Goal: Task Accomplishment & Management: Complete application form

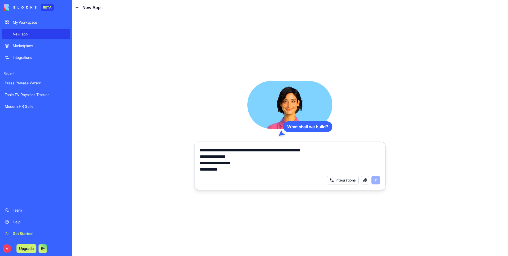
scroll to position [140, 0]
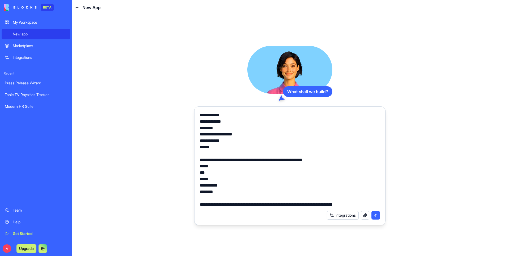
type textarea "**********"
click at [377, 215] on button "submit" at bounding box center [375, 215] width 9 height 9
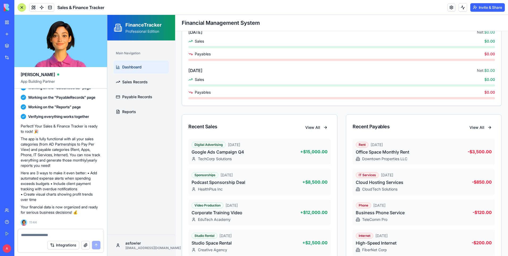
scroll to position [364, 0]
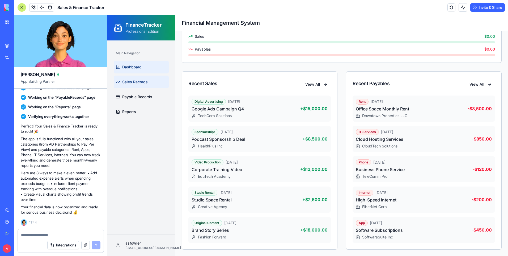
click at [130, 83] on span "Sales Records" at bounding box center [135, 81] width 26 height 5
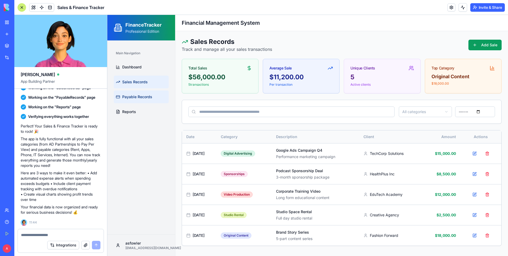
click at [137, 99] on span "Payable Records" at bounding box center [137, 96] width 30 height 5
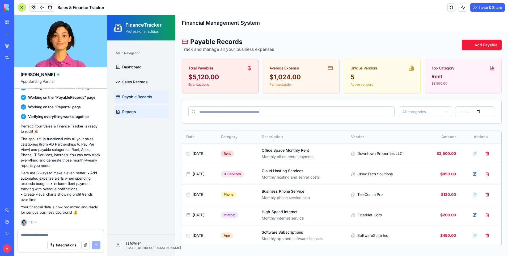
click at [136, 112] on link "Reports" at bounding box center [141, 111] width 55 height 13
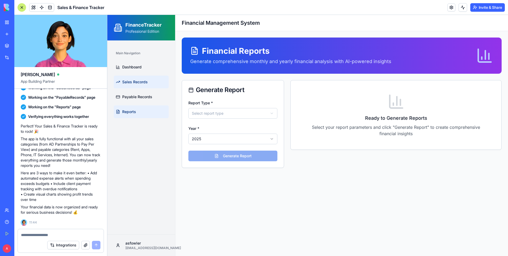
click at [132, 83] on span "Sales Records" at bounding box center [135, 81] width 26 height 5
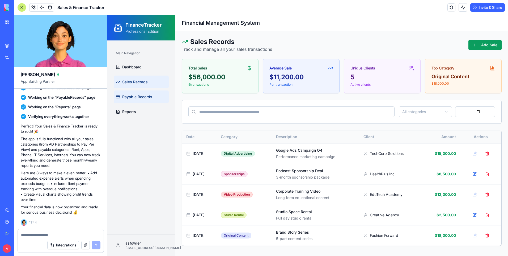
click at [134, 94] on span "Payable Records" at bounding box center [137, 96] width 30 height 5
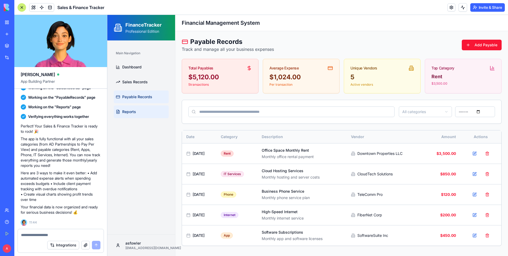
click at [130, 112] on span "Reports" at bounding box center [129, 111] width 14 height 5
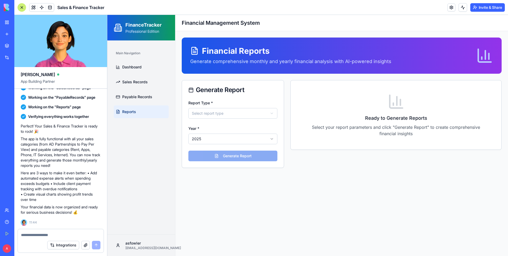
click at [219, 110] on html "**********" at bounding box center [307, 135] width 401 height 241
click at [227, 154] on button "Generate Report" at bounding box center [232, 155] width 89 height 11
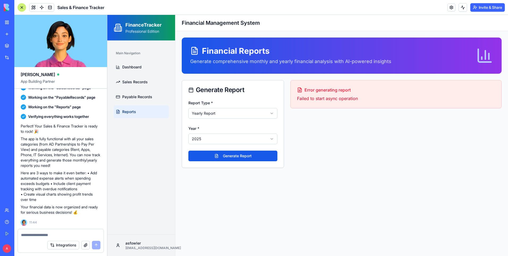
click at [215, 113] on html "**********" at bounding box center [307, 135] width 401 height 241
select select "*******"
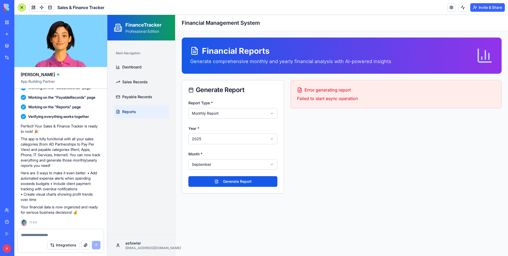
click at [226, 111] on html "**********" at bounding box center [307, 135] width 401 height 241
click at [311, 97] on html "**********" at bounding box center [307, 135] width 401 height 241
click at [315, 88] on span "Error generating report" at bounding box center [328, 90] width 46 height 6
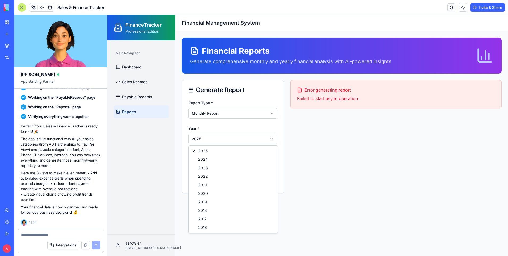
click at [223, 137] on html "**********" at bounding box center [307, 135] width 401 height 241
click at [229, 113] on html "**********" at bounding box center [307, 135] width 401 height 241
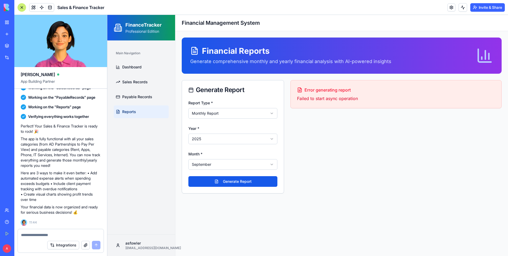
click at [225, 157] on div "Month * September ******* ******** ***** ***** *** **** **** ****** ********* *…" at bounding box center [232, 159] width 89 height 19
click at [225, 167] on html "**********" at bounding box center [307, 135] width 401 height 241
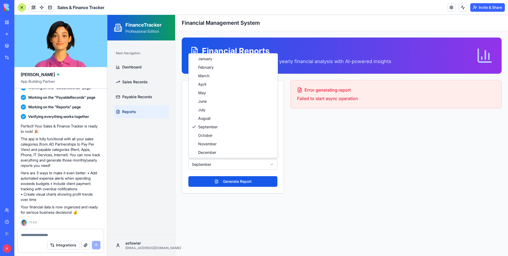
select select "*"
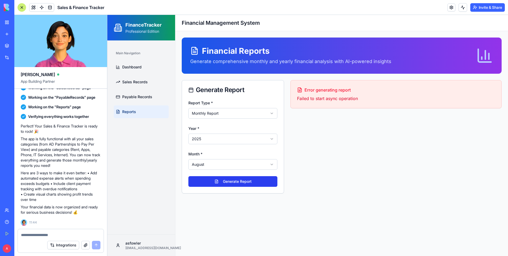
click at [229, 180] on button "Generate Report" at bounding box center [232, 181] width 89 height 11
click at [136, 81] on span "Sales Records" at bounding box center [135, 81] width 26 height 5
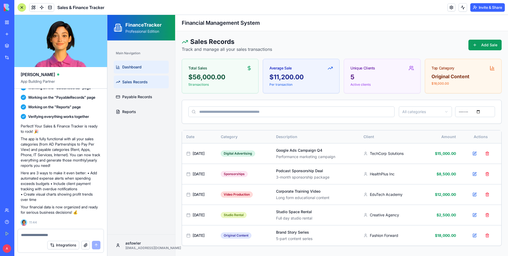
click at [136, 68] on span "Dashboard" at bounding box center [131, 66] width 19 height 5
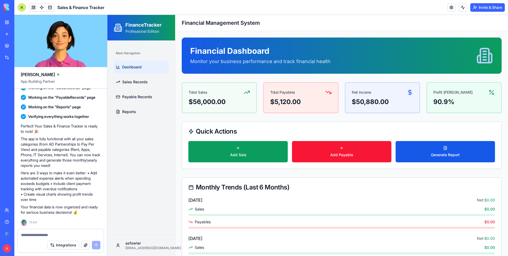
drag, startPoint x: 21, startPoint y: 178, endPoint x: 101, endPoint y: 200, distance: 82.8
click at [101, 200] on div "I need to keep record of all the sales data for the following AD Partnerships D…" at bounding box center [60, 56] width 93 height 344
drag, startPoint x: 101, startPoint y: 200, endPoint x: 79, endPoint y: 188, distance: 25.0
copy p "Add automated expense alerts when spending exceeds budgets • Include client pay…"
paste textarea "**********"
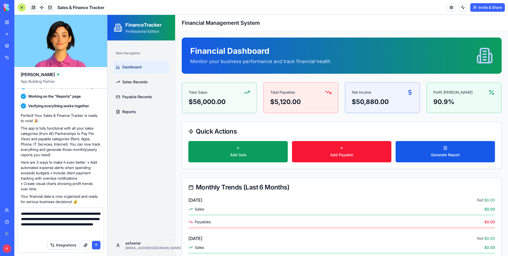
type textarea "**********"
click at [96, 243] on button "submit" at bounding box center [96, 244] width 9 height 9
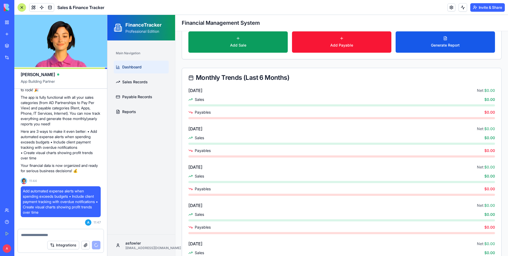
scroll to position [27, 0]
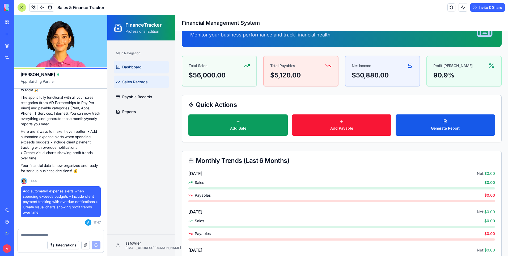
click at [134, 83] on span "Sales Records" at bounding box center [135, 81] width 26 height 5
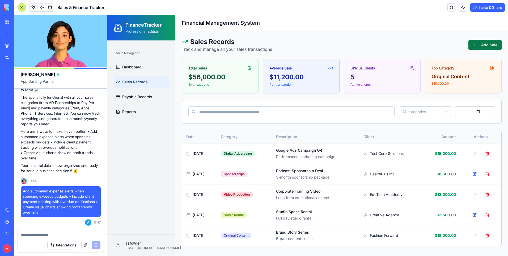
click at [481, 47] on button "Add Sale" at bounding box center [484, 45] width 33 height 11
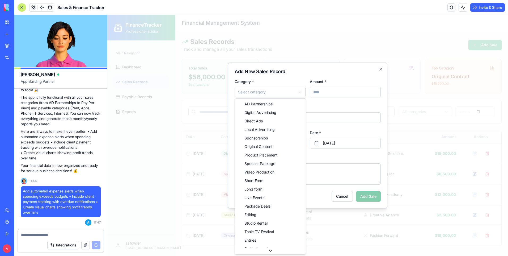
click at [290, 94] on body "FinanceTracker Professional Edition Main Navigation Dashboard Sales Records Pay…" at bounding box center [307, 135] width 401 height 241
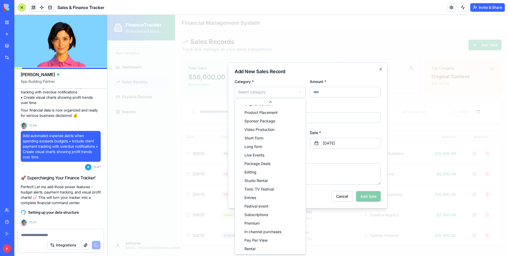
scroll to position [49, 0]
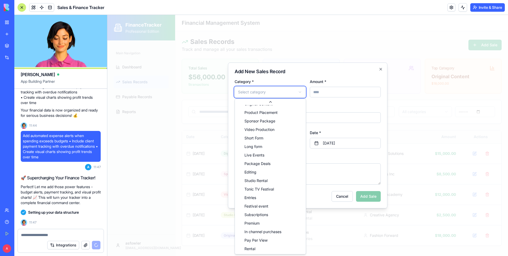
click at [320, 48] on div at bounding box center [307, 135] width 401 height 241
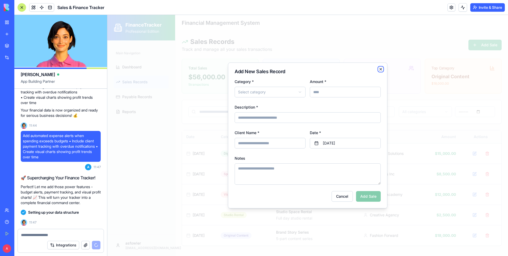
click at [380, 69] on icon "button" at bounding box center [381, 69] width 4 height 4
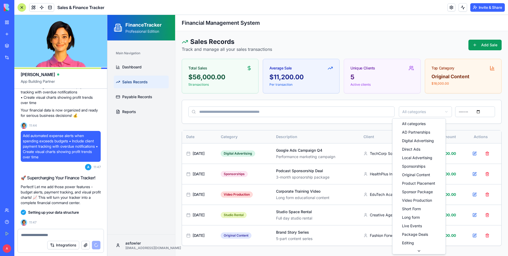
click at [404, 111] on html "FinanceTracker Professional Edition Main Navigation Dashboard Sales Records Pay…" at bounding box center [307, 135] width 401 height 241
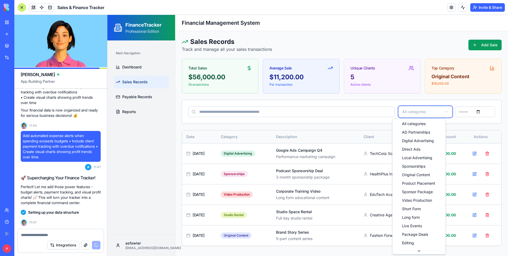
click at [367, 42] on html "FinanceTracker Professional Edition Main Navigation Dashboard Sales Records Pay…" at bounding box center [307, 135] width 401 height 241
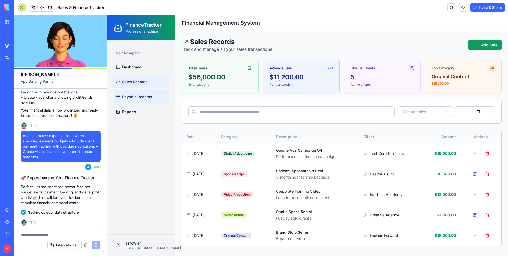
click at [137, 96] on span "Payable Records" at bounding box center [137, 96] width 30 height 5
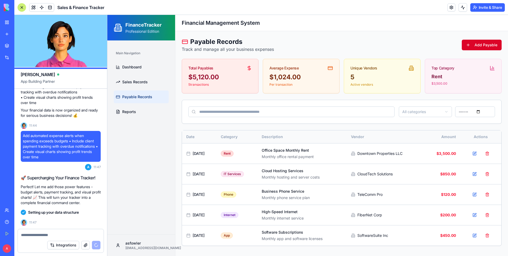
click at [476, 45] on button "Add Payable" at bounding box center [482, 45] width 40 height 11
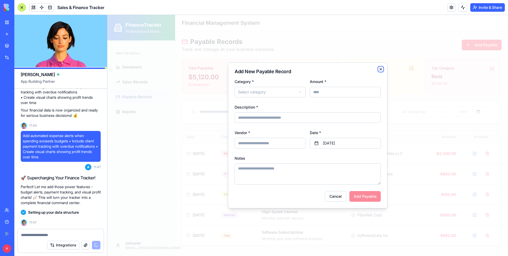
click at [381, 69] on icon "button" at bounding box center [381, 69] width 2 height 2
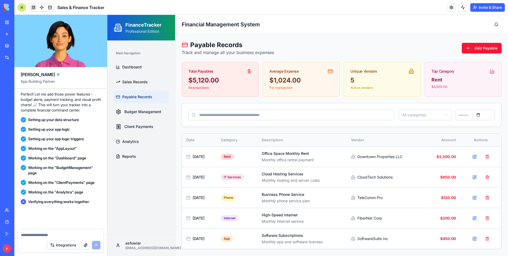
scroll to position [499, 0]
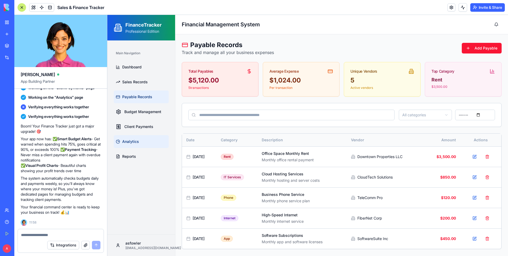
click at [137, 142] on span "Analytics" at bounding box center [130, 141] width 17 height 5
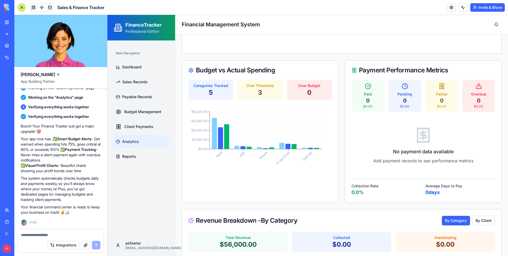
scroll to position [345, 0]
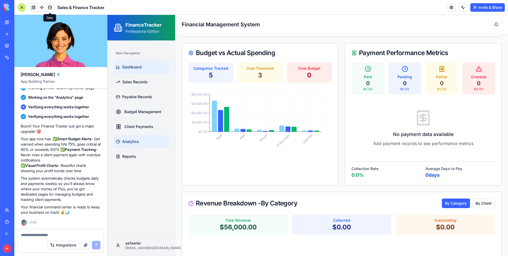
click at [136, 67] on span "Dashboard" at bounding box center [131, 66] width 19 height 5
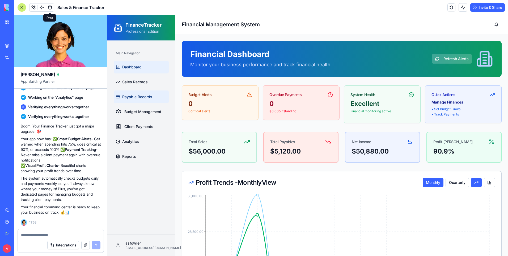
click at [137, 97] on span "Payable Records" at bounding box center [137, 96] width 30 height 5
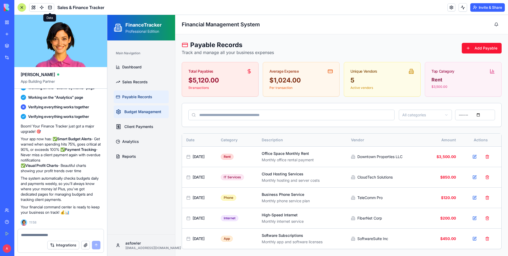
click at [136, 113] on span "Budget Management" at bounding box center [142, 111] width 37 height 5
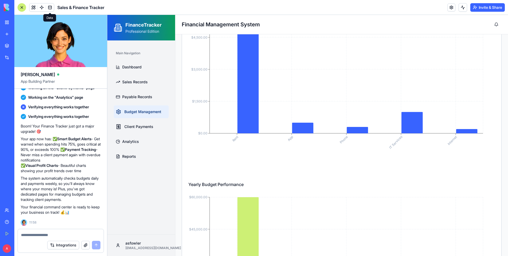
scroll to position [53, 0]
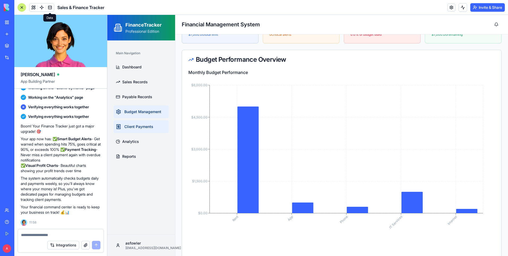
click at [139, 127] on span "Client Payments" at bounding box center [138, 126] width 29 height 5
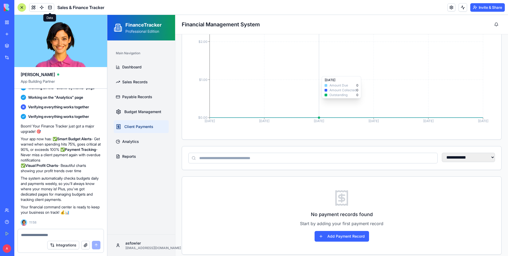
scroll to position [165, 0]
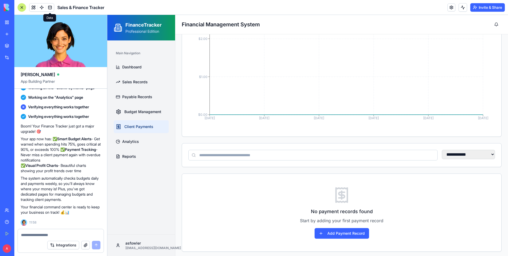
click at [301, 154] on input at bounding box center [312, 155] width 249 height 11
click at [344, 230] on button "Add Payment Record" at bounding box center [342, 233] width 54 height 11
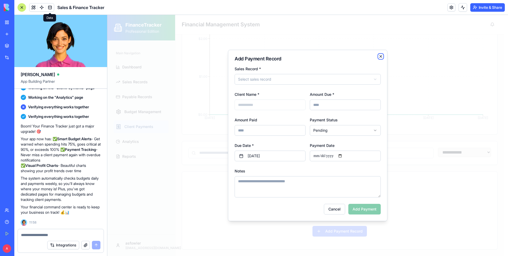
click at [380, 57] on icon "button" at bounding box center [381, 56] width 4 height 4
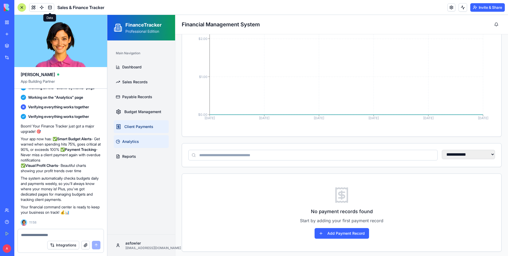
click at [132, 144] on span "Analytics" at bounding box center [130, 141] width 17 height 5
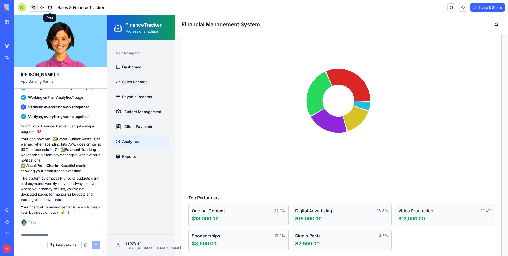
scroll to position [574, 0]
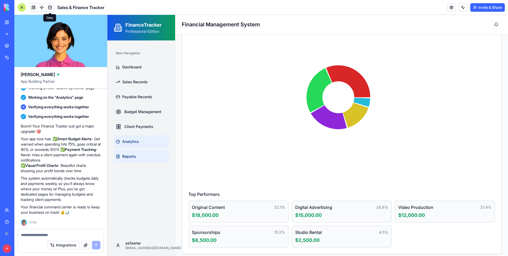
click at [138, 155] on link "Reports" at bounding box center [141, 156] width 55 height 13
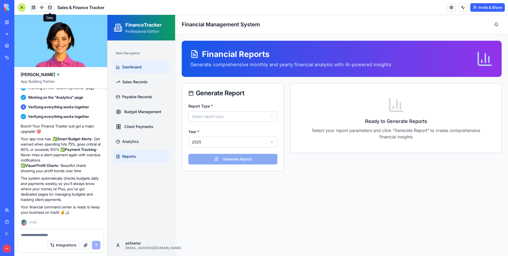
click at [136, 68] on span "Dashboard" at bounding box center [131, 66] width 19 height 5
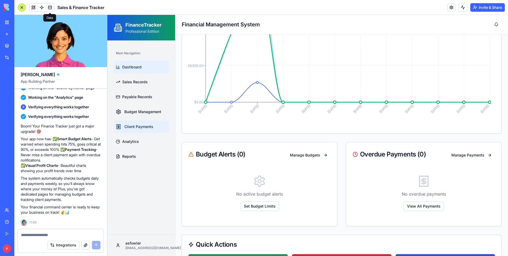
scroll to position [345, 0]
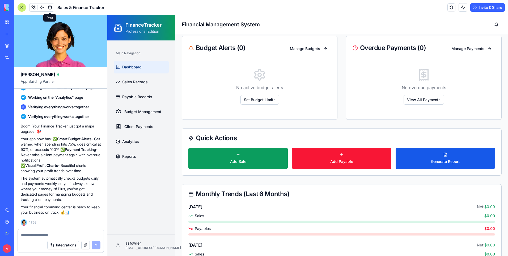
click at [20, 23] on div "My Workspace" at bounding box center [16, 22] width 7 height 5
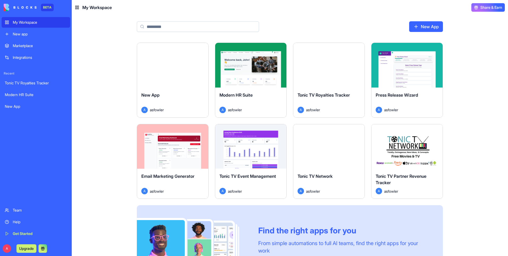
click at [247, 66] on button "Launch" at bounding box center [251, 65] width 40 height 11
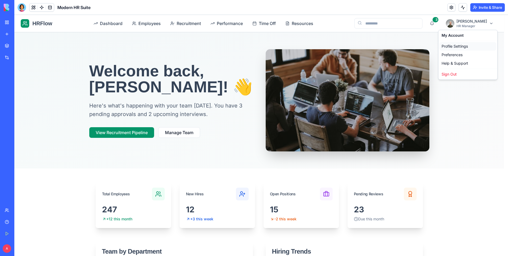
click at [456, 47] on div "Profile Settings" at bounding box center [468, 46] width 57 height 9
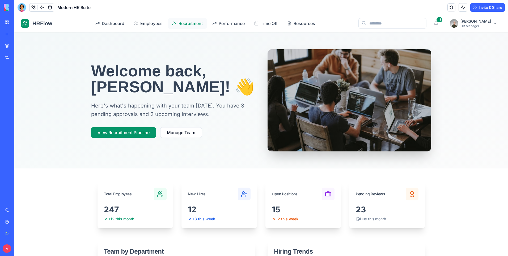
click at [201, 22] on span "Recruitment" at bounding box center [191, 23] width 24 height 6
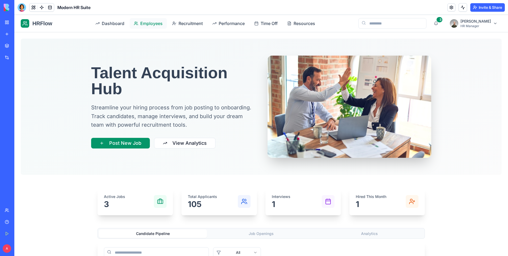
click at [153, 24] on span "Employees" at bounding box center [151, 23] width 22 height 6
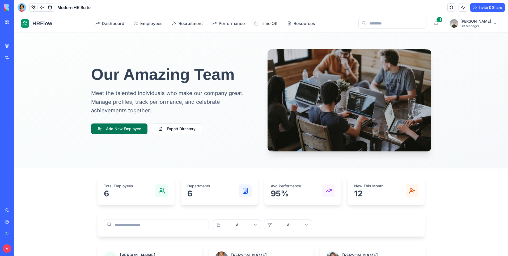
click at [105, 128] on button "Add New Employee" at bounding box center [119, 128] width 56 height 11
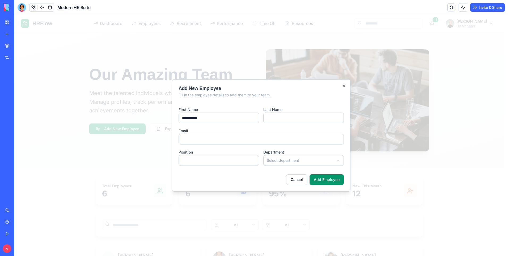
type input "**********"
paste input "**********"
type input "**********"
click at [345, 85] on icon "button" at bounding box center [344, 86] width 4 height 4
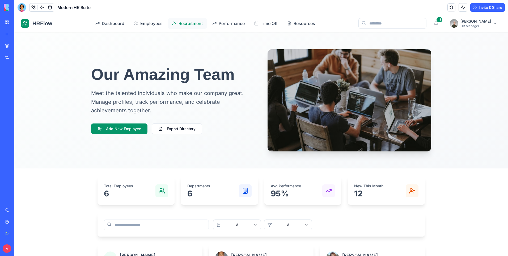
click at [191, 22] on span "Recruitment" at bounding box center [191, 23] width 24 height 6
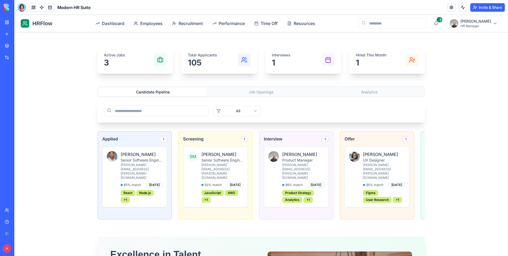
scroll to position [159, 0]
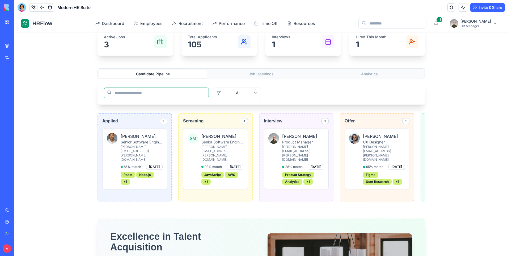
click at [180, 91] on input "search" at bounding box center [156, 92] width 105 height 11
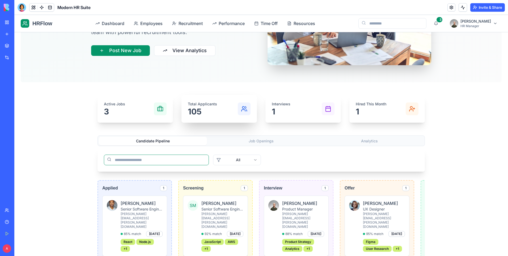
scroll to position [39, 0]
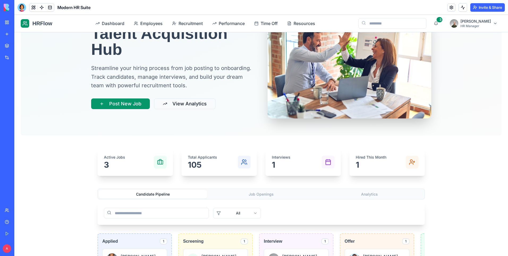
click at [182, 102] on button "View Analytics" at bounding box center [184, 103] width 61 height 11
click at [132, 103] on button "Post New Job" at bounding box center [120, 103] width 59 height 11
click at [124, 103] on button "Post New Job" at bounding box center [120, 103] width 59 height 11
click at [99, 103] on button "Post New Job" at bounding box center [120, 103] width 59 height 11
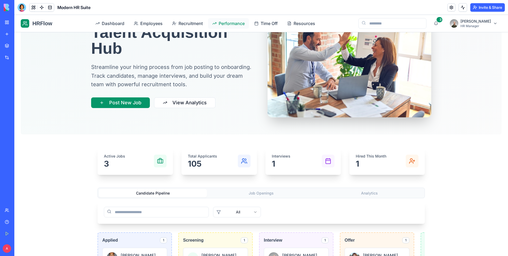
scroll to position [0, 0]
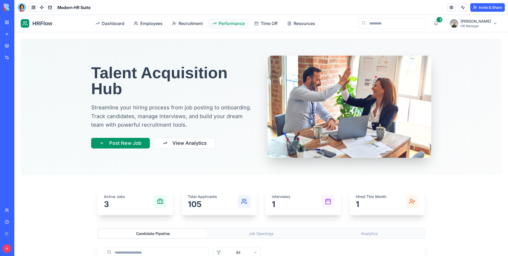
click at [230, 24] on span "Performance" at bounding box center [232, 23] width 26 height 6
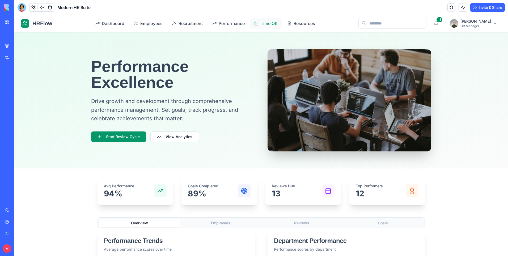
click at [271, 22] on span "Time Off" at bounding box center [269, 23] width 17 height 6
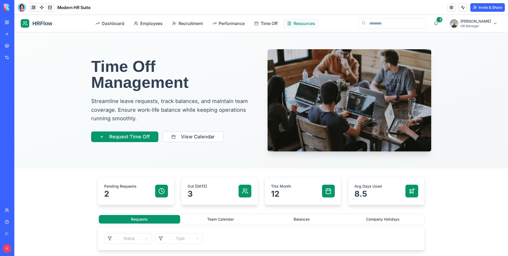
click at [301, 24] on span "Resources" at bounding box center [305, 23] width 22 height 6
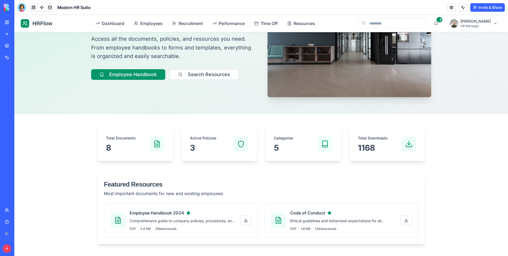
scroll to position [53, 0]
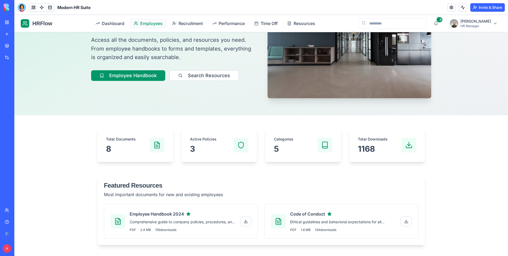
click at [157, 26] on span "Employees" at bounding box center [151, 23] width 22 height 6
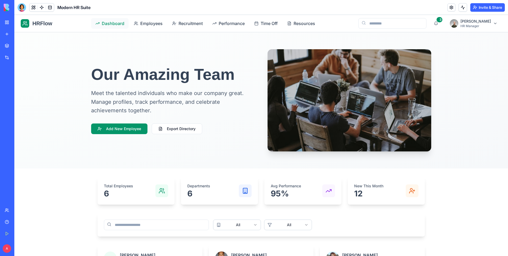
click at [115, 24] on span "Dashboard" at bounding box center [113, 23] width 23 height 6
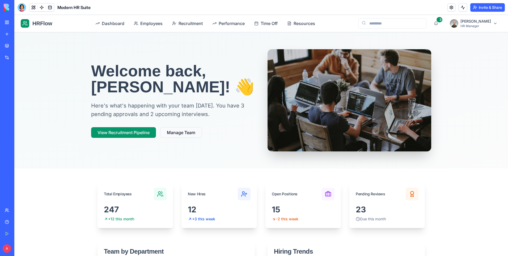
click at [181, 134] on button "Manage Team" at bounding box center [181, 132] width 42 height 11
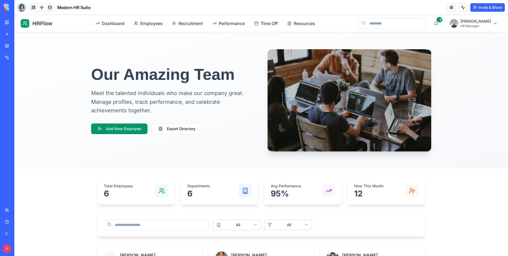
click at [7, 22] on link "My Workspace" at bounding box center [12, 22] width 21 height 11
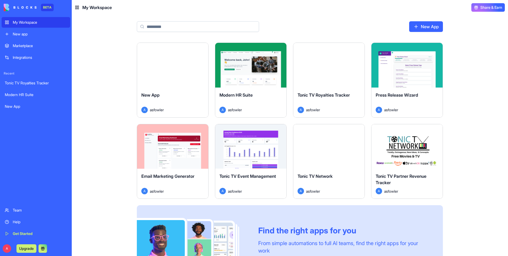
click at [27, 47] on div "Marketplace" at bounding box center [40, 45] width 54 height 5
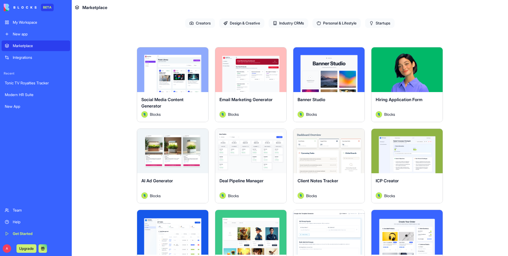
scroll to position [53, 0]
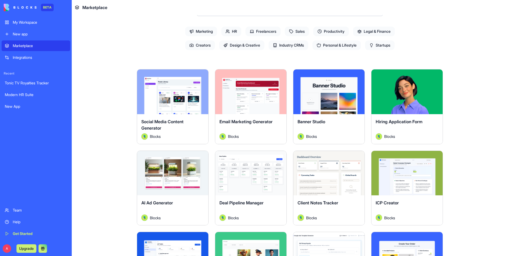
click at [402, 96] on button "Explore" at bounding box center [407, 91] width 40 height 11
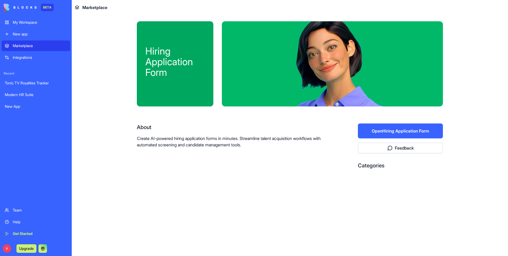
click at [407, 130] on button "Open Hiring Application Form" at bounding box center [400, 130] width 85 height 15
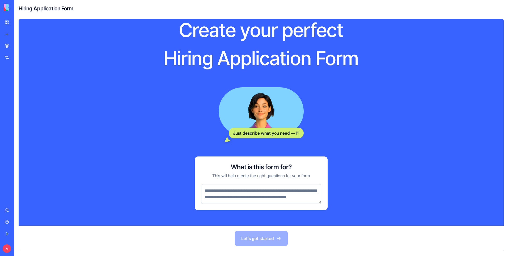
scroll to position [26, 0]
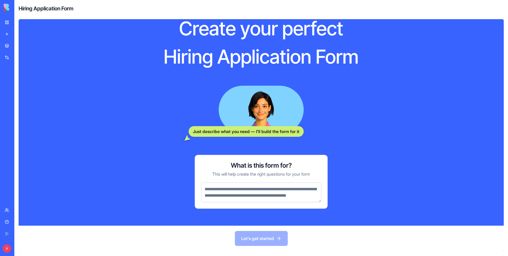
click at [256, 186] on textarea at bounding box center [261, 192] width 120 height 20
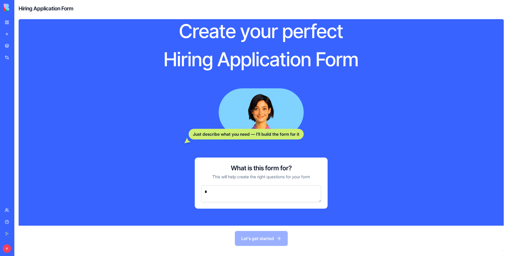
scroll to position [17, 0]
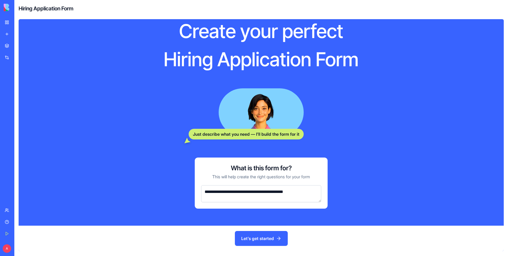
type textarea "**********"
click at [266, 238] on button "Let's get started" at bounding box center [261, 238] width 53 height 15
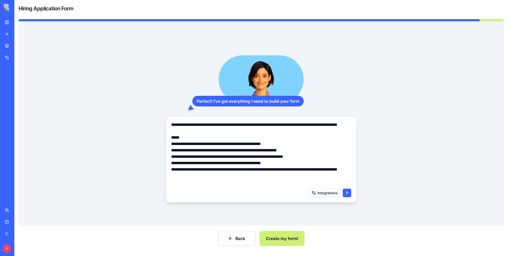
click at [347, 193] on button "submit" at bounding box center [347, 192] width 9 height 9
